Goal: Transaction & Acquisition: Obtain resource

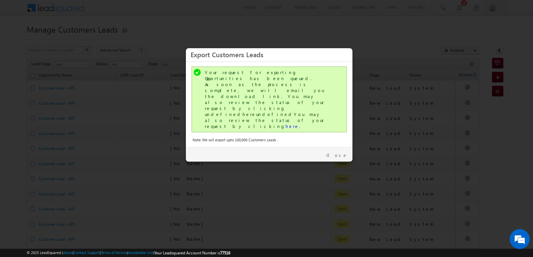
click at [343, 147] on div "Close" at bounding box center [269, 154] width 167 height 15
click at [341, 153] on link "Close" at bounding box center [336, 156] width 21 height 6
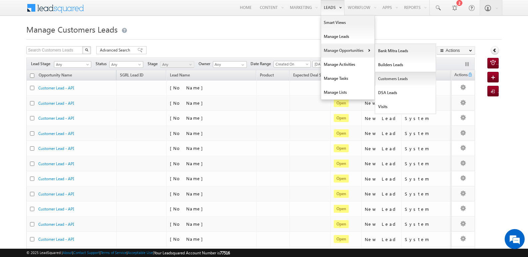
click at [389, 80] on link "Customers Leads" at bounding box center [405, 79] width 61 height 14
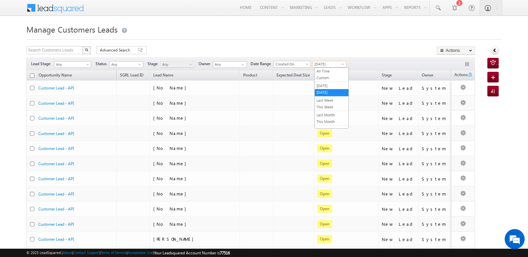
click at [331, 65] on span "[DATE]" at bounding box center [329, 64] width 32 height 6
click at [327, 121] on link "This Month" at bounding box center [332, 122] width 34 height 6
click at [343, 47] on div "Search Customers Leads X 12351 results found Advanced Search Advanced search re…" at bounding box center [250, 51] width 449 height 10
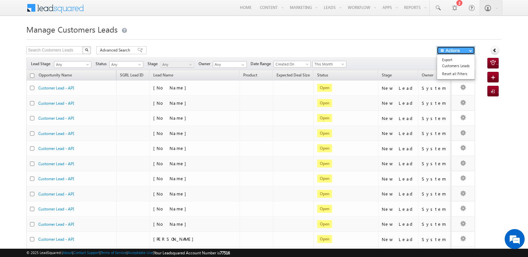
click at [450, 53] on button "Actions" at bounding box center [456, 50] width 38 height 8
click at [450, 62] on link "Export Customers Leads" at bounding box center [456, 63] width 38 height 14
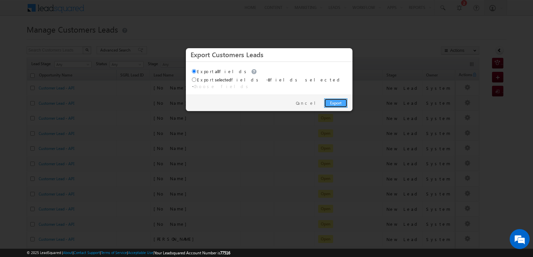
click at [340, 99] on link "Export" at bounding box center [335, 103] width 23 height 9
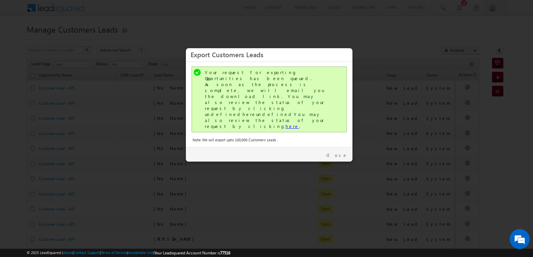
click at [285, 124] on link "here" at bounding box center [292, 127] width 14 height 6
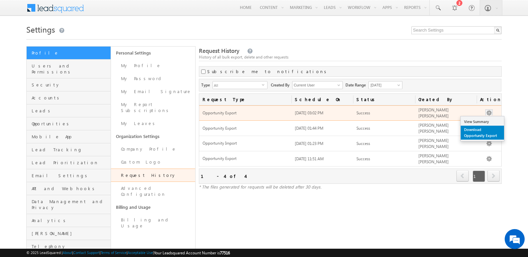
click at [476, 134] on link "Download Opportunity Export" at bounding box center [482, 133] width 43 height 14
